Goal: Task Accomplishment & Management: Use online tool/utility

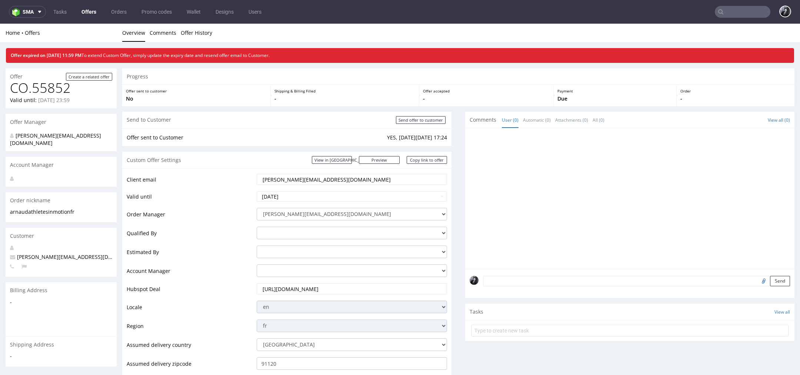
click at [85, 12] on link "Offers" at bounding box center [89, 12] width 24 height 12
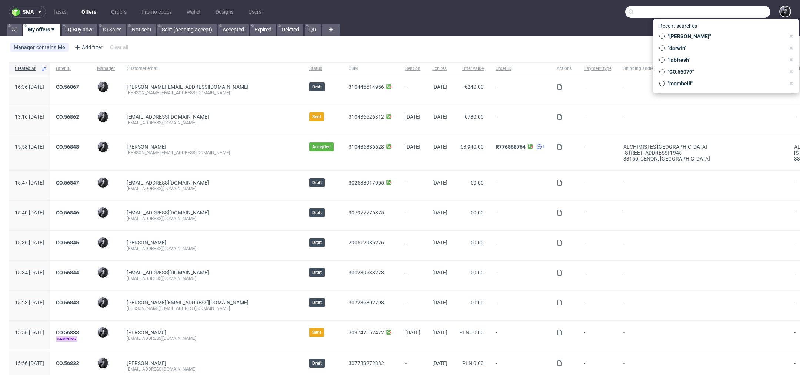
click at [738, 12] on input "text" at bounding box center [697, 12] width 145 height 12
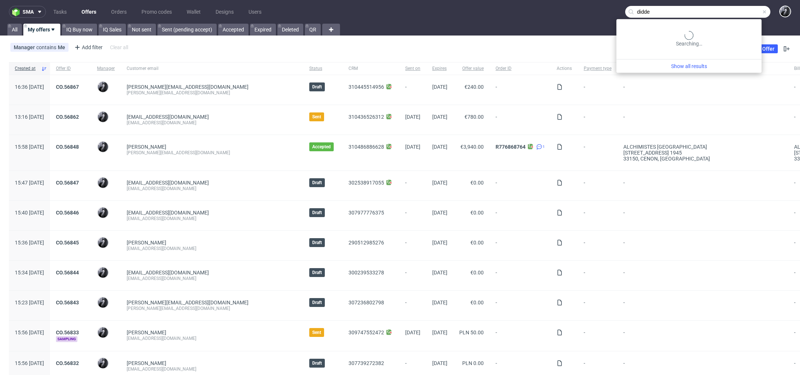
type input "didde"
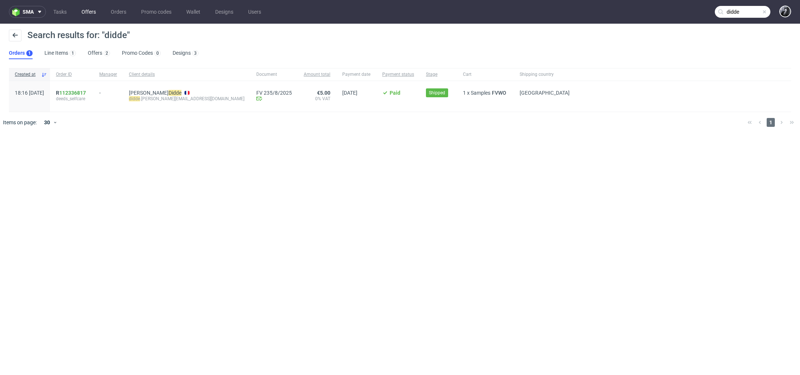
click at [86, 17] on link "Offers" at bounding box center [88, 12] width 23 height 12
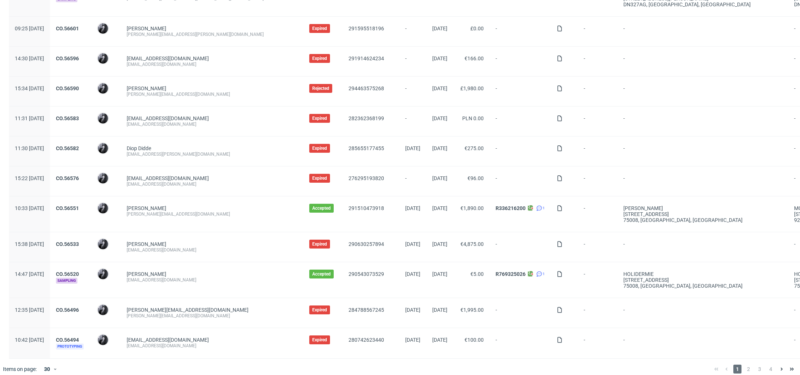
scroll to position [668, 0]
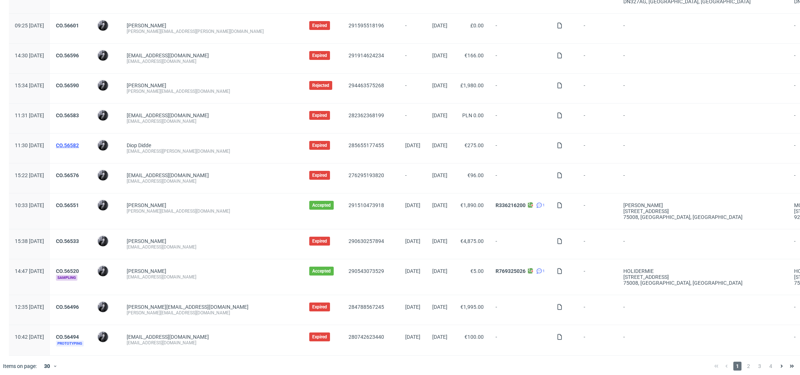
click at [79, 143] on link "CO.56582" at bounding box center [67, 146] width 23 height 6
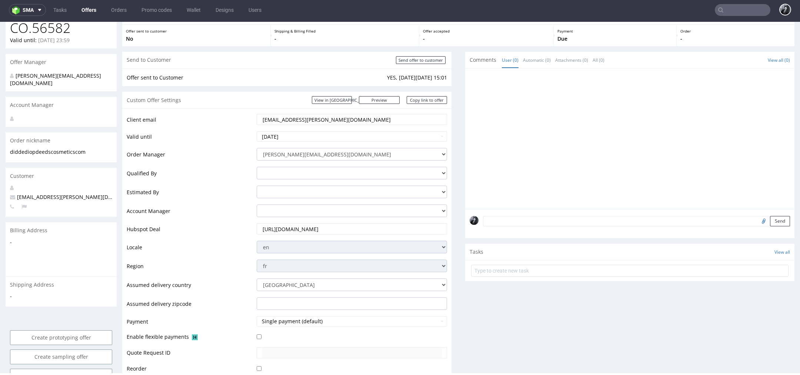
scroll to position [61, 0]
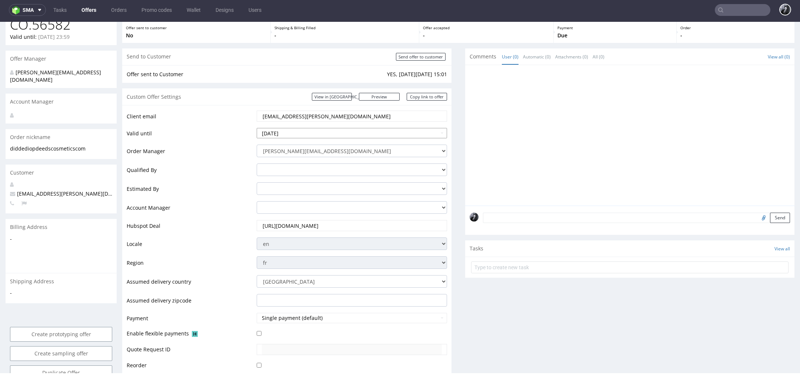
click at [342, 135] on input "2025-08-29" at bounding box center [352, 133] width 190 height 10
click at [326, 41] on th at bounding box center [329, 44] width 11 height 11
click at [317, 100] on td "26" at bounding box center [318, 99] width 11 height 11
type input "2025-09-26"
click at [490, 315] on div "Comments User (0) Automatic (0) Attachments (0) All (0) View all (0) Send Tasks…" at bounding box center [629, 232] width 329 height 369
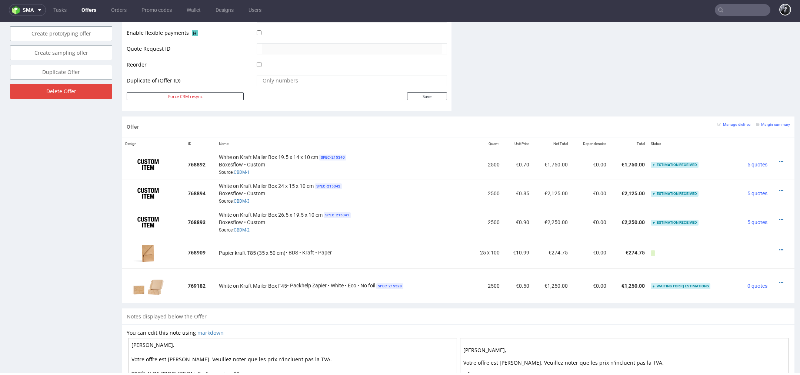
scroll to position [289, 0]
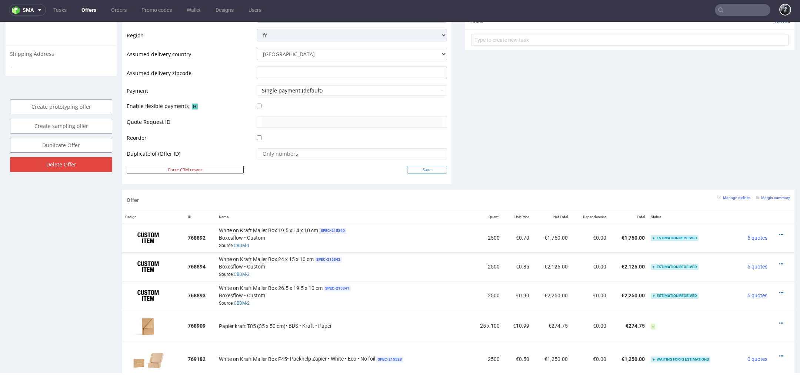
click at [415, 170] on input "Save" at bounding box center [427, 170] width 40 height 8
type input "In progress..."
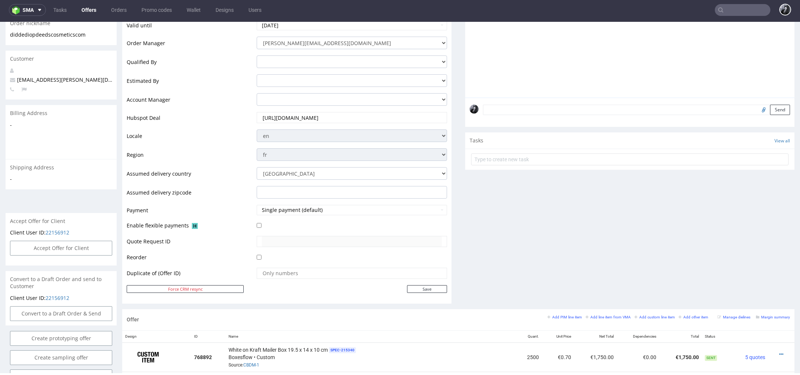
scroll to position [290, 0]
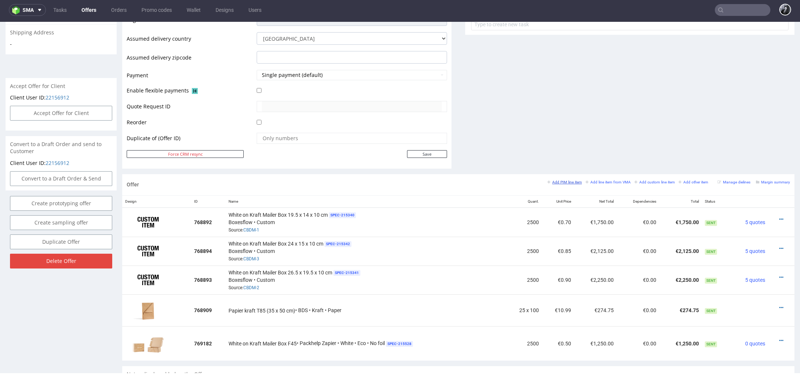
click at [569, 181] on small "Add PIM line item" at bounding box center [564, 182] width 34 height 4
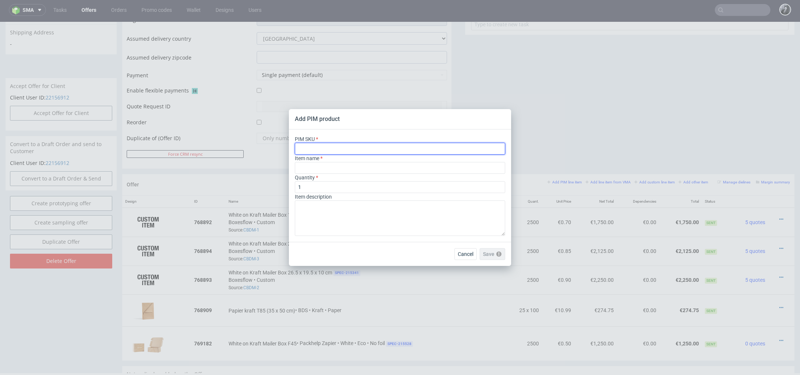
click at [411, 151] on input "text" at bounding box center [400, 149] width 210 height 12
paste input "box--mailer-box-white-ink--33--cardboard-natural--print-monochrome-white--foil-…"
type input "box--mailer-box-white-ink--33--cardboard-natural--print-monochrome-white--foil-…"
type input "White-On-Kraft Versandschachteln"
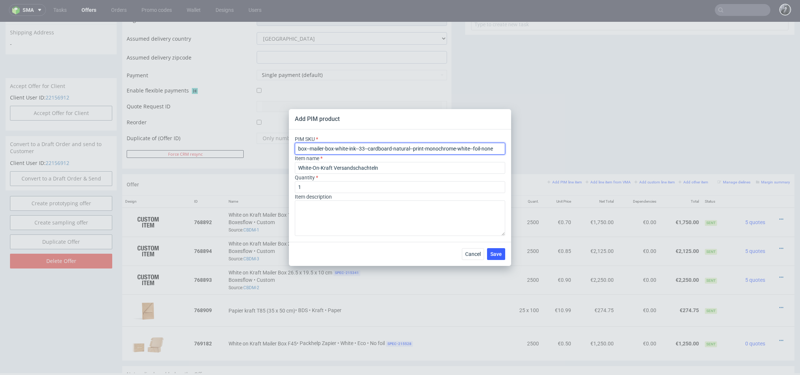
type input "box--mailer-box-white-ink--33--cardboard-natural--print-monochrome-white--foil-…"
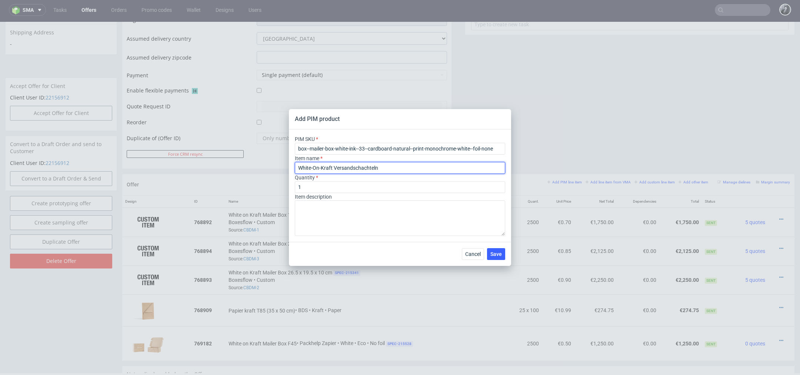
drag, startPoint x: 389, startPoint y: 169, endPoint x: 253, endPoint y: 169, distance: 136.2
click at [253, 169] on div "Add PIM product PIM SKU box--mailer-box-white-ink--33--cardboard-natural--print…" at bounding box center [400, 187] width 800 height 375
paste input "Boîte d’expédition personnalisable F33 (11.8 x 14 x 8 cm)"
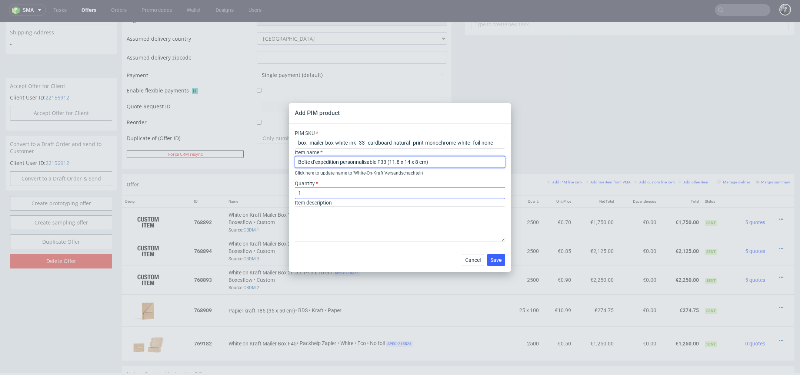
type input "Boîte d’expédition personnalisable F33 (11.8 x 14 x 8 cm)"
click at [338, 190] on input "1" at bounding box center [400, 193] width 210 height 12
type input "2500"
click at [499, 259] on span "Save" at bounding box center [495, 260] width 11 height 5
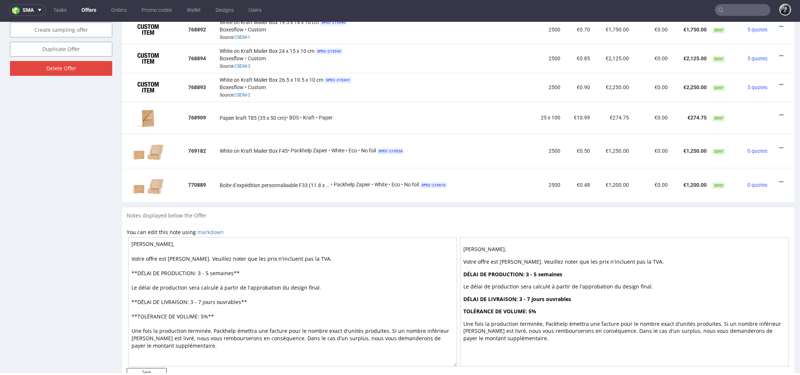
scroll to position [480, 0]
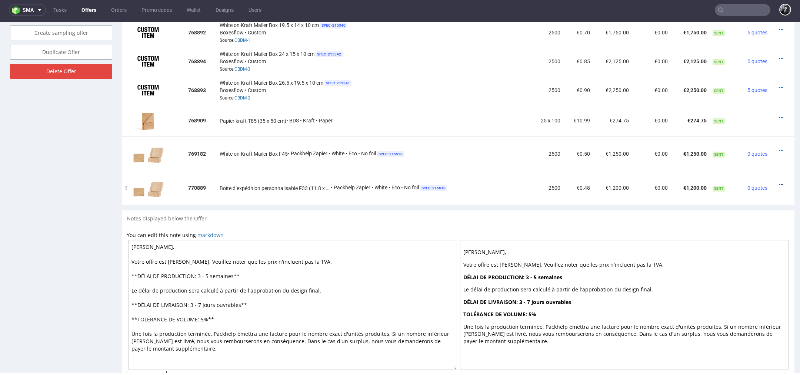
click at [779, 183] on icon at bounding box center [781, 185] width 4 height 5
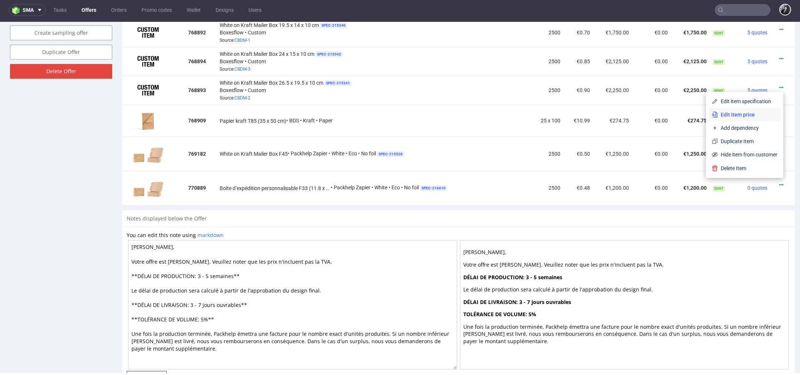
click at [729, 112] on span "Edit item price" at bounding box center [747, 114] width 60 height 7
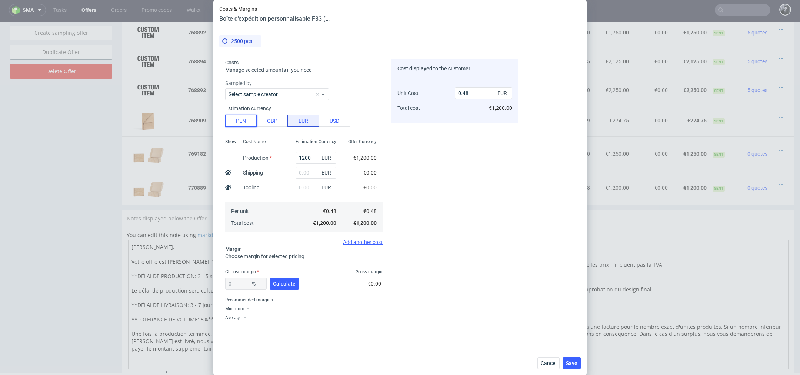
click at [241, 117] on button "PLN" at bounding box center [240, 121] width 31 height 12
type input "0.11"
drag, startPoint x: 315, startPoint y: 158, endPoint x: 250, endPoint y: 152, distance: 65.4
click at [278, 158] on div "Show Cost Name Production Shipping Tooling Per unit Total cost Estimation Curre…" at bounding box center [303, 185] width 157 height 98
type input "0"
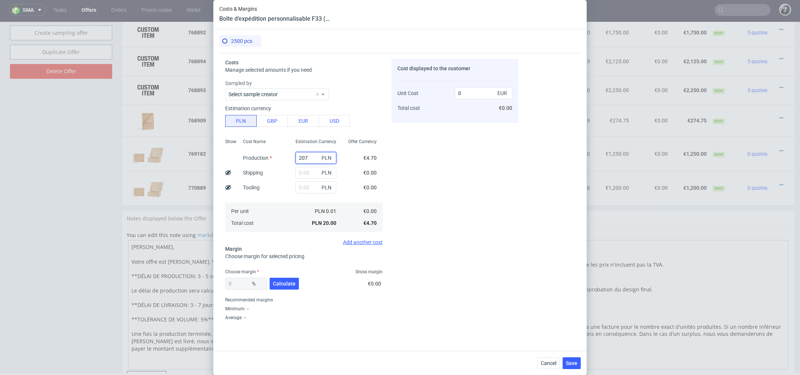
type input "2075"
type input "0.2"
type input "2075"
click at [309, 176] on input "text" at bounding box center [315, 173] width 41 height 12
type input "2"
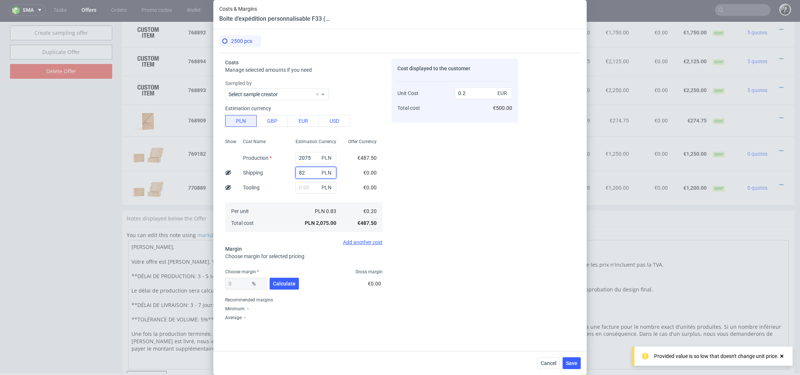
type input "825"
type input "0.28"
type input "825"
click at [440, 224] on div "Cost displayed to the customer Unit Cost Total cost 0.28 EUR €700.00" at bounding box center [454, 190] width 127 height 263
click at [293, 285] on span "Calculate" at bounding box center [284, 283] width 23 height 5
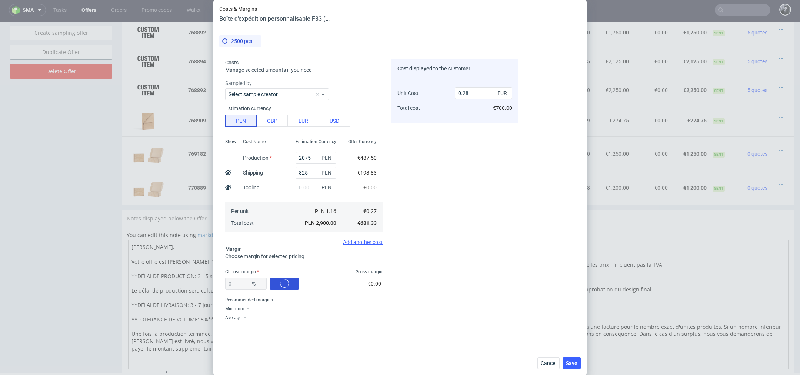
type input "41.92"
click at [475, 96] on input "0.47" at bounding box center [483, 93] width 57 height 12
type input "0.42"
type input "35.714285714285715"
type input "0.41"
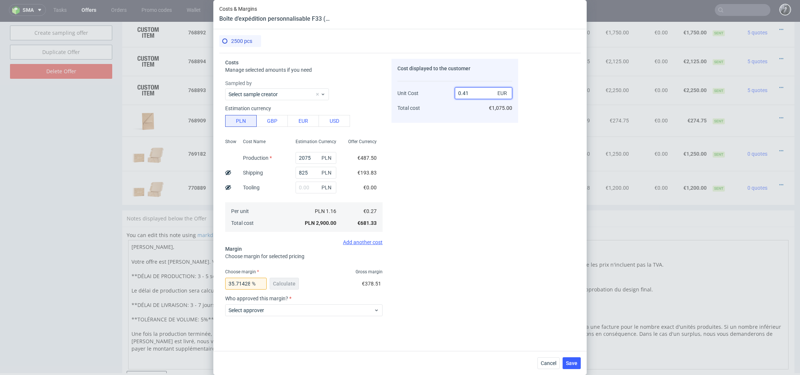
type input "34.146341463414636"
type input "0.4"
type input "32.5"
type input "0.43"
type input "37.2093023255814"
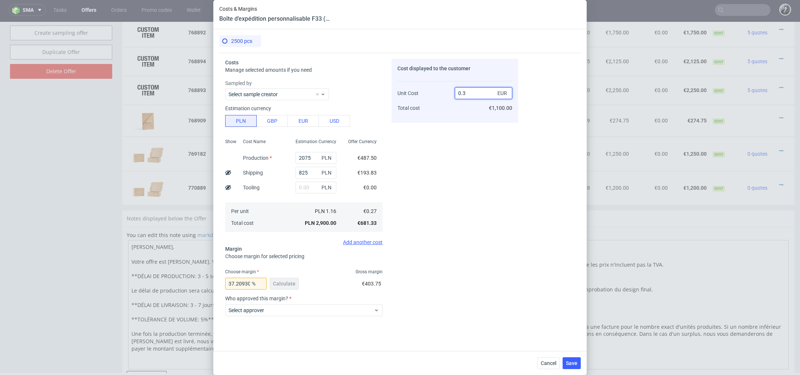
type input "0.39"
type input "30.76923076923077"
type input "0.4"
click at [475, 161] on div "Cost displayed to the customer Unit Cost Total cost 0.4 EUR €1,000.00" at bounding box center [454, 190] width 127 height 263
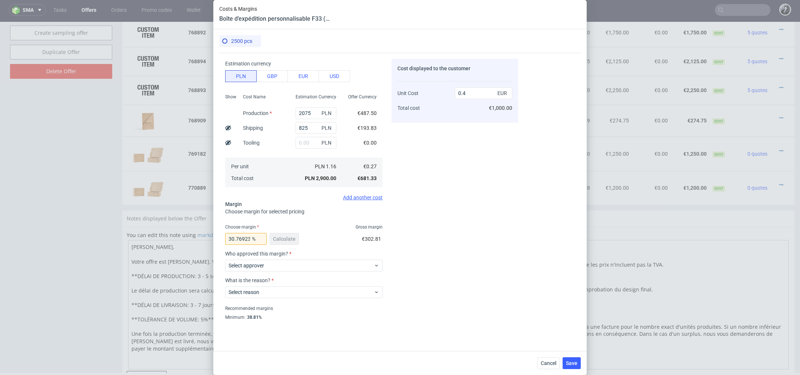
scroll to position [61, 0]
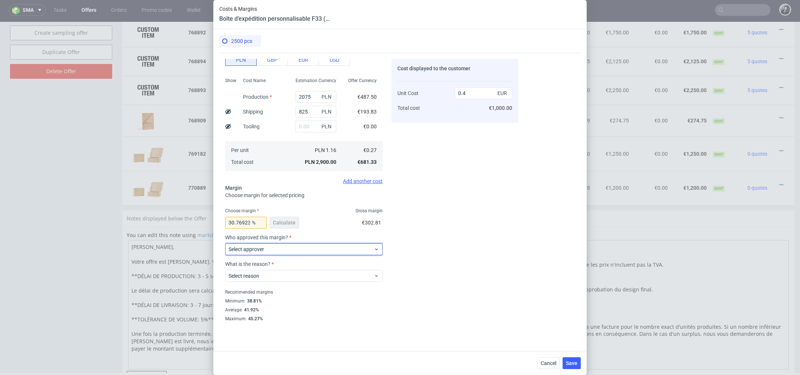
click at [341, 248] on span "Select approver" at bounding box center [300, 249] width 145 height 7
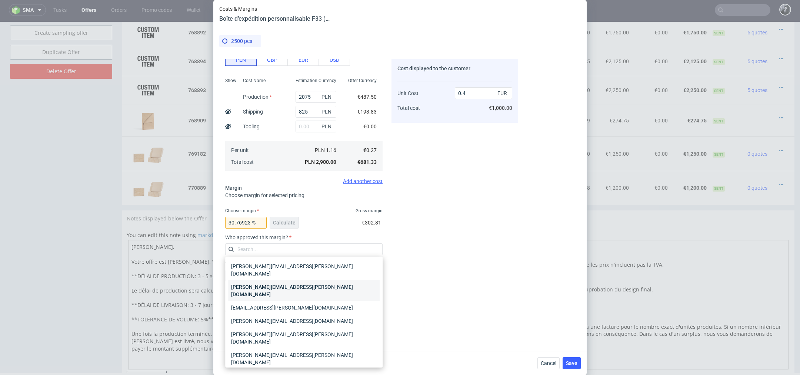
click at [328, 285] on div "katarzyna.traczyk@packhelp.com" at bounding box center [303, 291] width 151 height 21
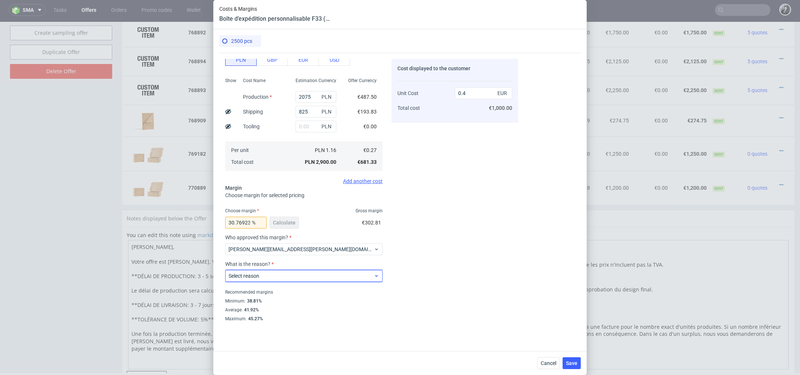
click at [334, 280] on div "Select reason" at bounding box center [303, 276] width 157 height 12
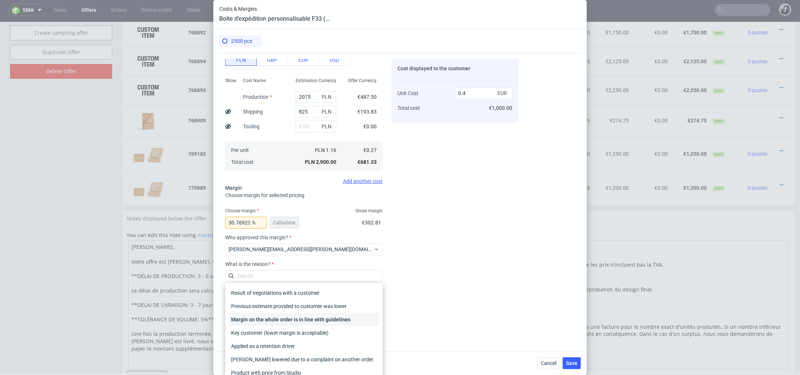
click at [338, 320] on div "Margin on the whole order is in line with guidelines" at bounding box center [303, 319] width 151 height 13
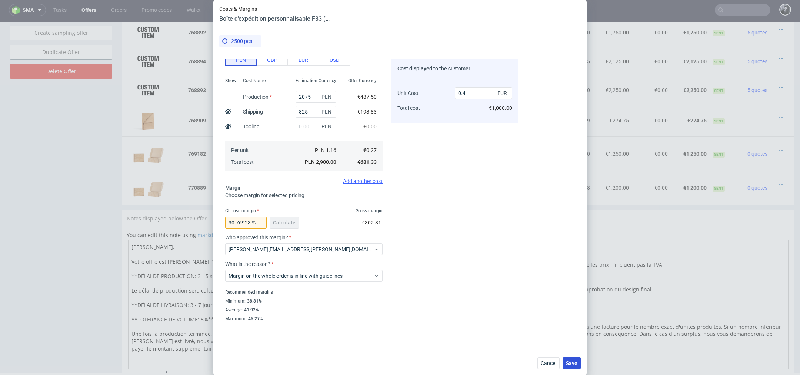
click at [571, 364] on span "Save" at bounding box center [571, 363] width 11 height 5
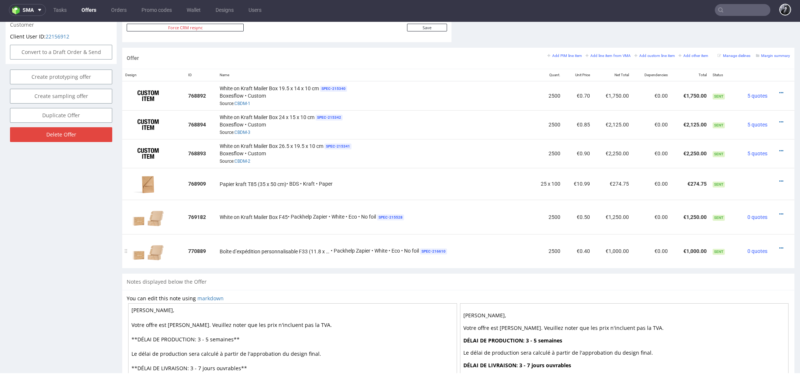
scroll to position [502, 0]
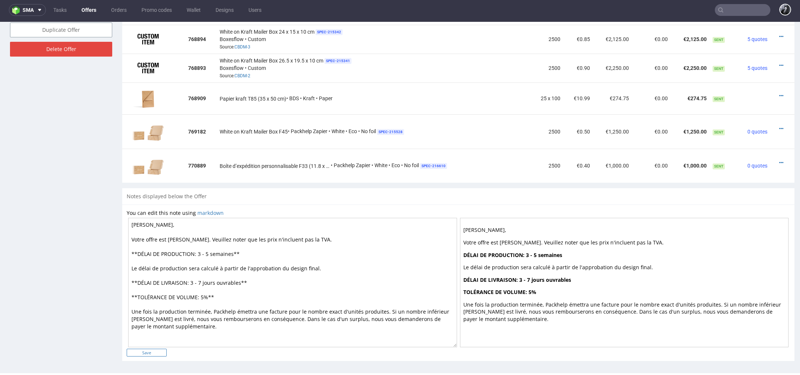
click at [152, 349] on input "Save" at bounding box center [147, 353] width 40 height 8
type input "In progress..."
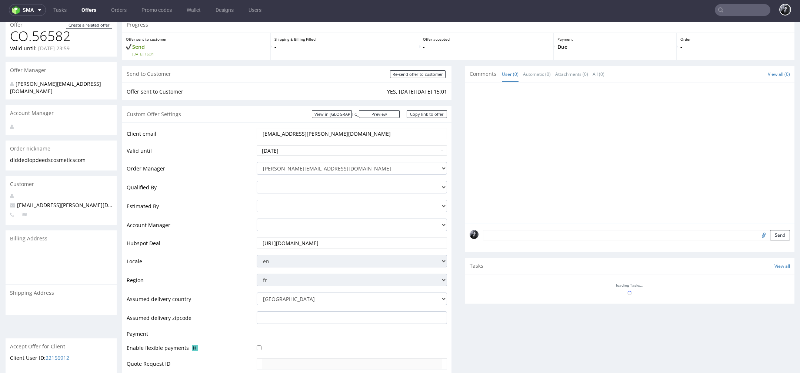
scroll to position [36, 0]
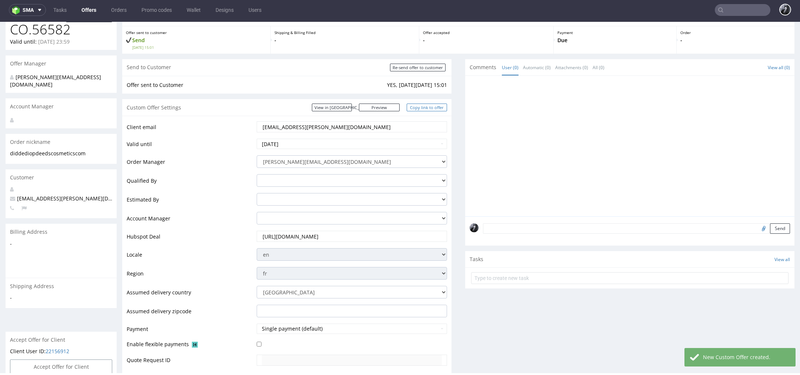
click at [423, 107] on link "Copy link to offer" at bounding box center [426, 108] width 41 height 8
click at [421, 68] on input "Re-send offer to customer" at bounding box center [418, 68] width 56 height 8
type input "In progress..."
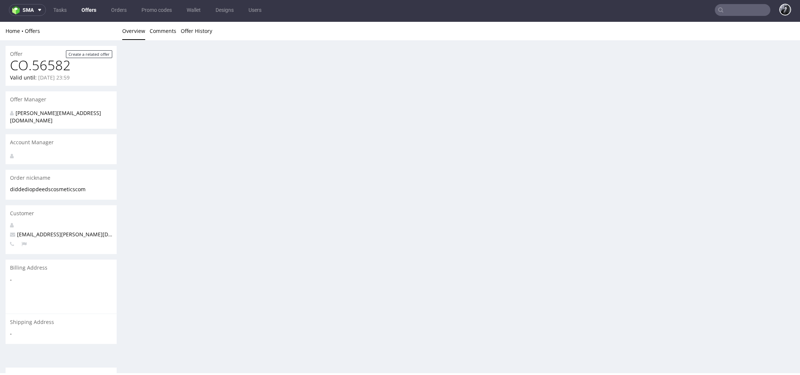
scroll to position [0, 0]
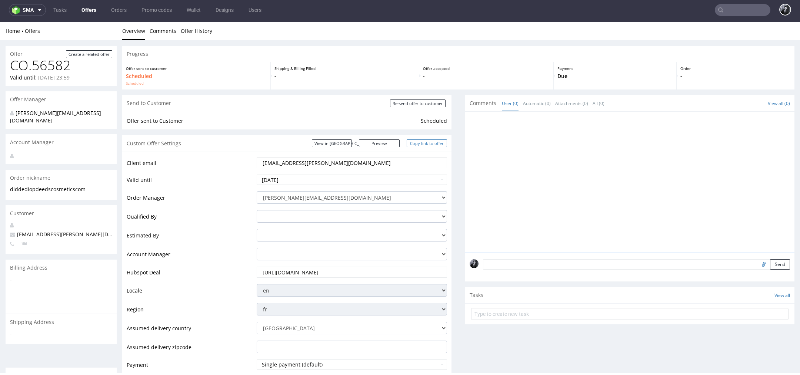
click at [426, 145] on link "Copy link to offer" at bounding box center [426, 144] width 41 height 8
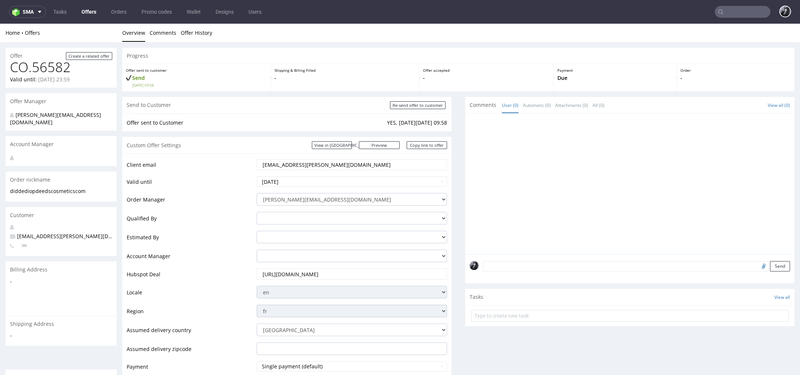
click at [88, 15] on link "Offers" at bounding box center [89, 12] width 24 height 12
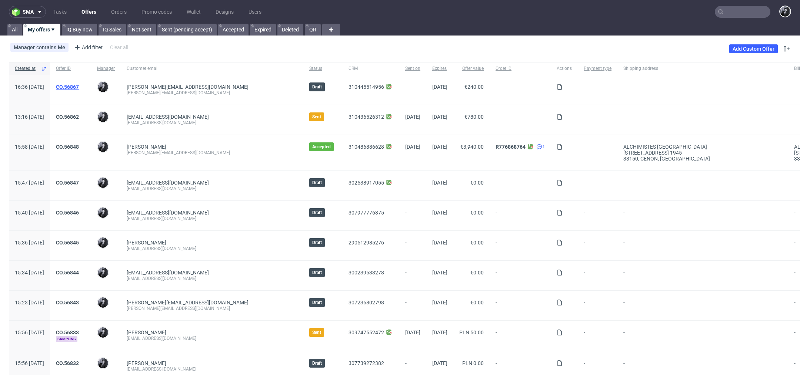
click at [79, 88] on link "CO.56867" at bounding box center [67, 87] width 23 height 6
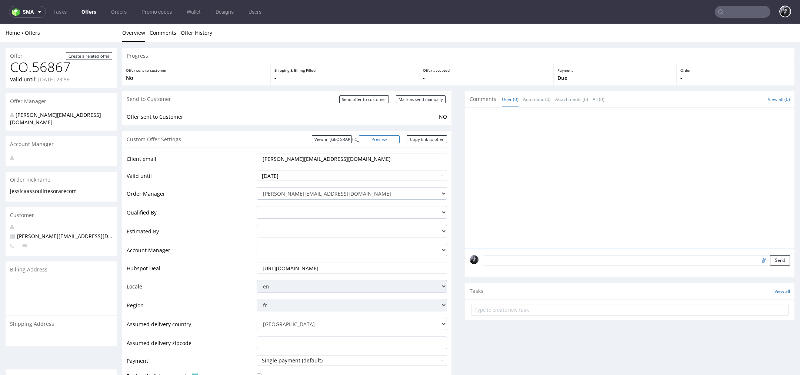
click at [383, 137] on link "Preview" at bounding box center [379, 139] width 41 height 8
click at [394, 121] on td "Offer sent to Customer" at bounding box center [282, 117] width 310 height 9
click at [367, 102] on input "Send offer to customer" at bounding box center [364, 100] width 50 height 8
type input "In progress..."
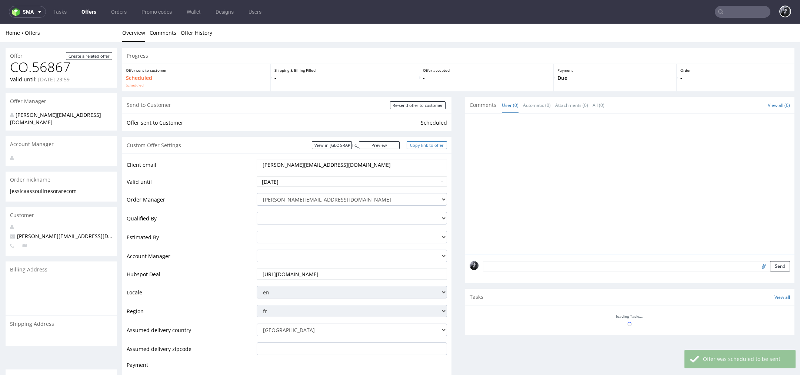
click at [423, 147] on link "Copy link to offer" at bounding box center [426, 145] width 41 height 8
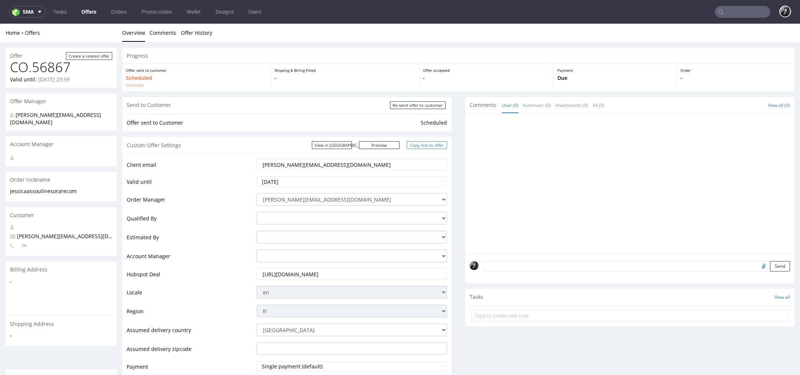
click at [417, 145] on link "Copy link to offer" at bounding box center [426, 145] width 41 height 8
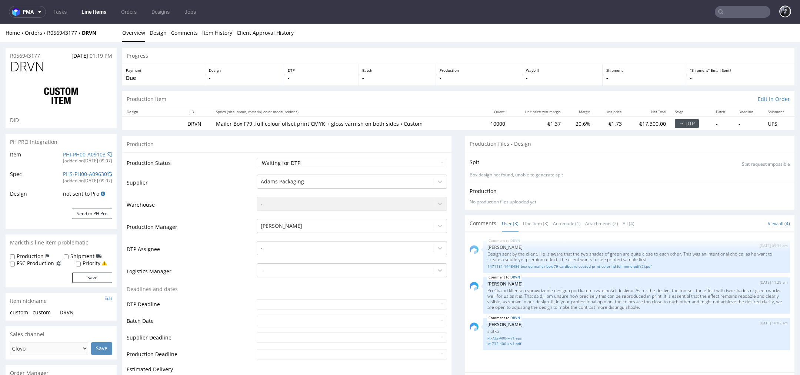
select select "in_progress"
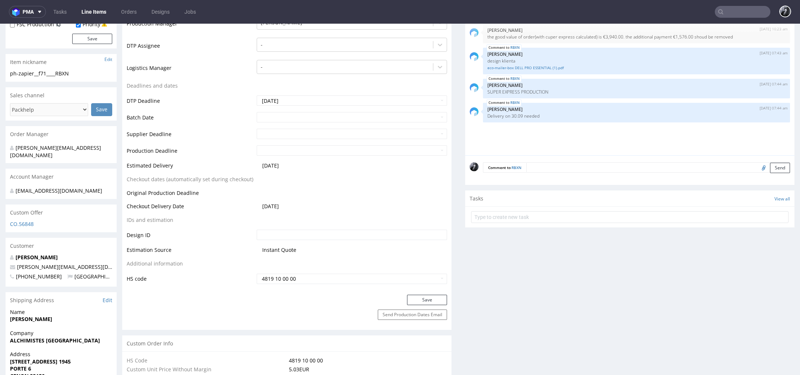
scroll to position [242, 0]
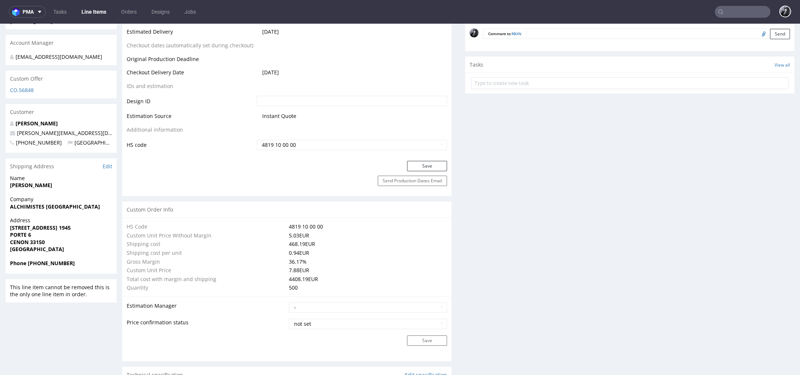
scroll to position [377, 0]
